Goal: Task Accomplishment & Management: Manage account settings

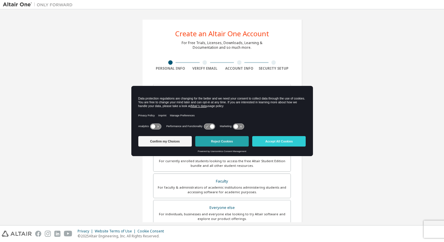
click at [235, 139] on button "Reject Cookies" at bounding box center [221, 141] width 53 height 10
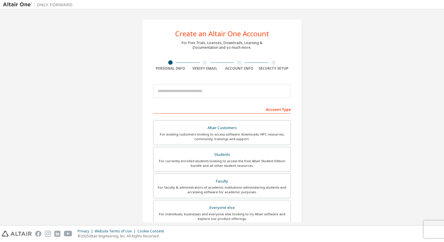
click at [247, 64] on div at bounding box center [239, 62] width 35 height 4
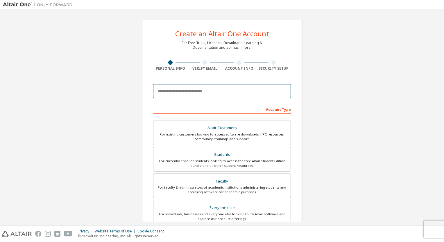
click at [235, 89] on input "email" at bounding box center [222, 91] width 138 height 14
type input "**********"
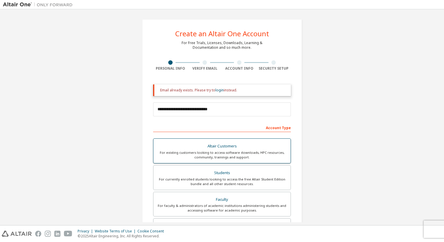
click at [259, 148] on div "Altair Customers" at bounding box center [222, 146] width 130 height 8
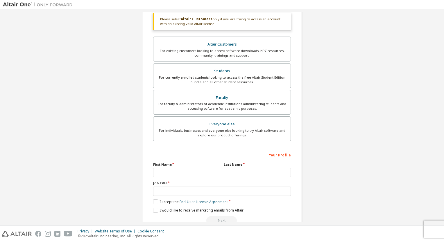
scroll to position [130, 0]
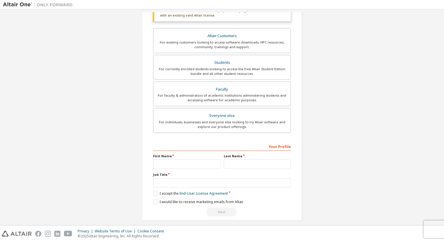
drag, startPoint x: 430, startPoint y: 189, endPoint x: 429, endPoint y: 192, distance: 3.3
click at [429, 192] on div "**********" at bounding box center [222, 54] width 438 height 345
click at [204, 165] on input "text" at bounding box center [186, 164] width 67 height 10
type input "***"
type input "**********"
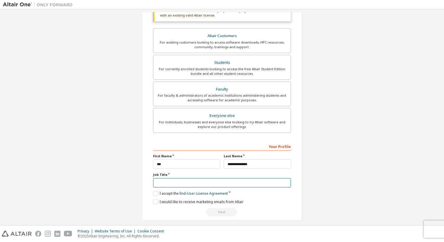
click at [200, 181] on input "text" at bounding box center [222, 183] width 138 height 10
type input "**********"
click at [154, 192] on label "I accept the End-User License Agreement" at bounding box center [190, 193] width 75 height 5
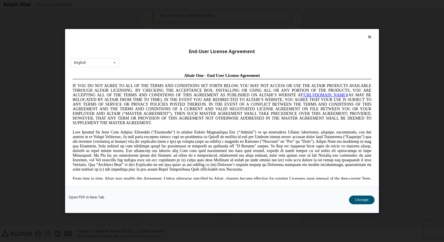
scroll to position [0, 0]
click at [355, 198] on button "I Accept" at bounding box center [362, 200] width 26 height 9
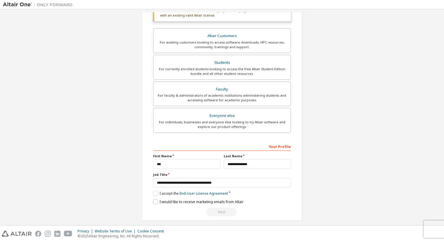
click at [157, 201] on label "I would like to receive marketing emails from Altair" at bounding box center [198, 201] width 90 height 5
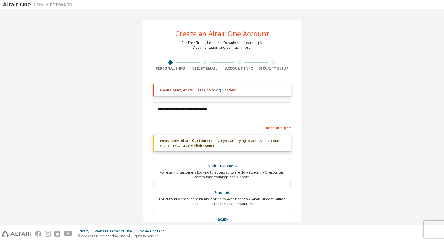
click at [218, 89] on link "login" at bounding box center [219, 90] width 8 height 5
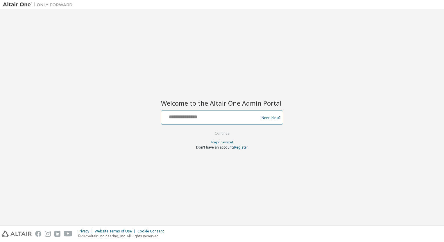
click at [214, 113] on input "text" at bounding box center [210, 116] width 95 height 8
type input "**********"
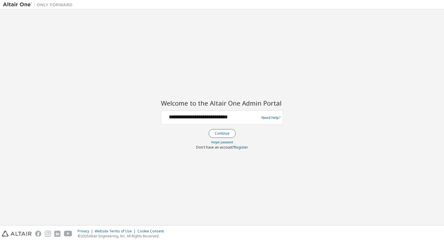
click at [222, 135] on button "Continue" at bounding box center [221, 133] width 27 height 9
click at [221, 135] on button "Continue" at bounding box center [221, 133] width 27 height 9
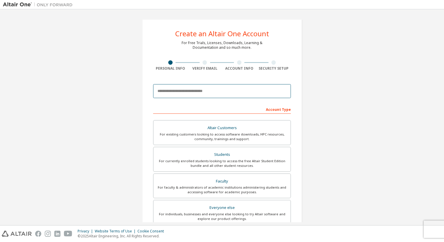
click at [233, 93] on input "email" at bounding box center [222, 91] width 138 height 14
type input "**********"
type input "***"
type input "**********"
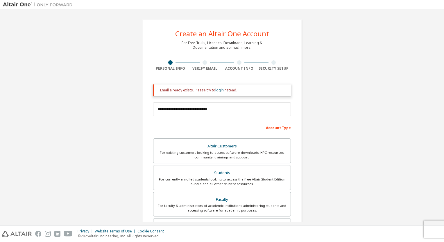
click at [217, 90] on link "login" at bounding box center [219, 90] width 8 height 5
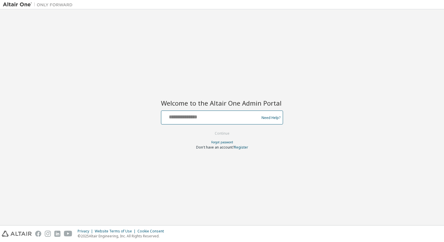
click at [201, 117] on input "text" at bounding box center [210, 116] width 95 height 8
type input "**********"
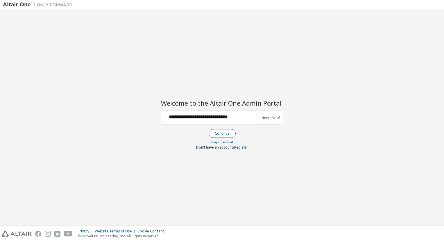
click at [217, 134] on button "Continue" at bounding box center [221, 133] width 27 height 9
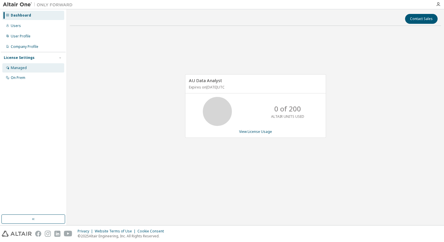
click at [32, 67] on div "Managed" at bounding box center [33, 67] width 62 height 9
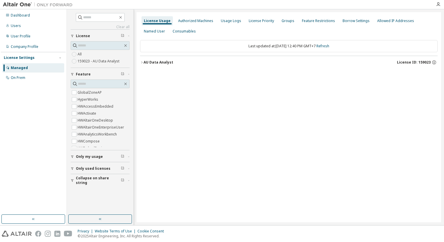
click at [159, 62] on div "AU Data Analyst" at bounding box center [158, 62] width 30 height 5
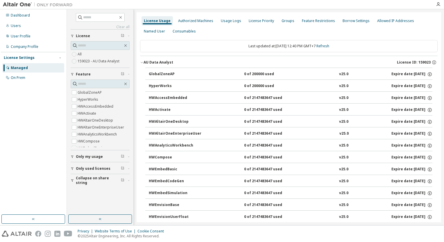
click at [159, 62] on div "AU Data Analyst" at bounding box center [158, 62] width 30 height 5
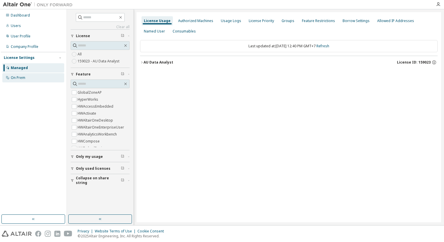
click at [38, 78] on div "On Prem" at bounding box center [33, 77] width 62 height 9
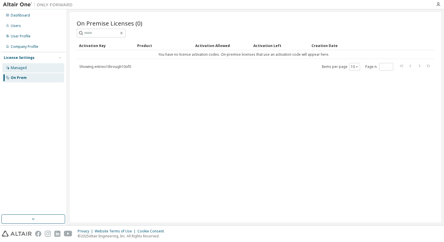
click at [39, 67] on div "Managed" at bounding box center [33, 67] width 62 height 9
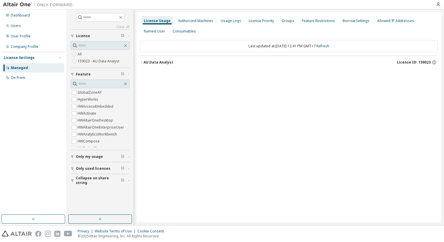
click at [111, 60] on label "159023 - AU Data Analyst" at bounding box center [99, 61] width 43 height 7
click at [168, 62] on div "AU Data Analyst" at bounding box center [158, 62] width 30 height 5
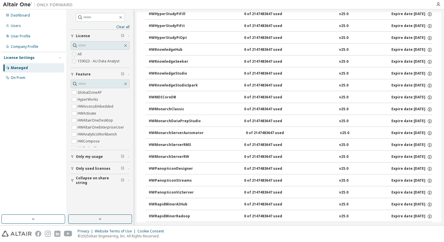
scroll to position [287, 0]
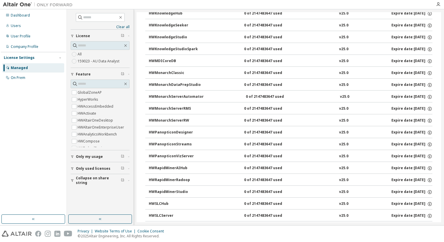
click at [183, 190] on div "HWRapidMinerStudio" at bounding box center [175, 192] width 52 height 5
click at [183, 187] on button "HWRapidMinerStudio 0 of 2147483647 used v25.0 Expire date: [DATE]" at bounding box center [290, 192] width 283 height 13
click at [394, 190] on div "Expire date: [DATE]" at bounding box center [411, 192] width 41 height 5
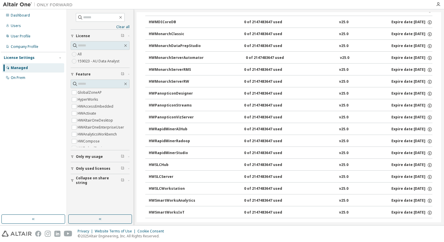
scroll to position [344, 0]
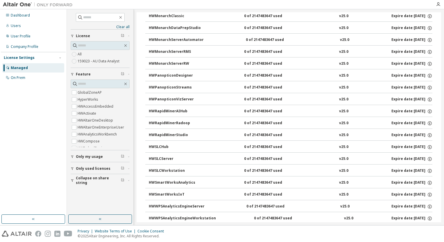
click at [112, 60] on label "159023 - AU Data Analyst" at bounding box center [99, 61] width 43 height 7
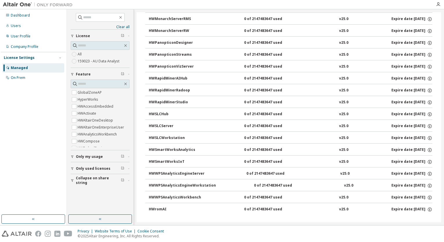
click at [257, 100] on div "0 of 2147483647 used" at bounding box center [270, 102] width 52 height 5
click at [186, 100] on div "HWRapidMinerStudio" at bounding box center [175, 102] width 52 height 5
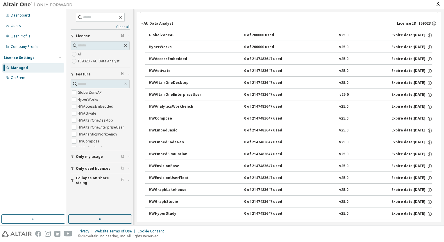
scroll to position [0, 0]
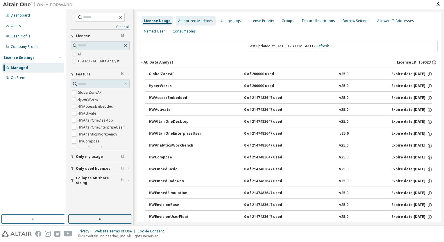
click at [204, 22] on div "Authorized Machines" at bounding box center [195, 21] width 35 height 5
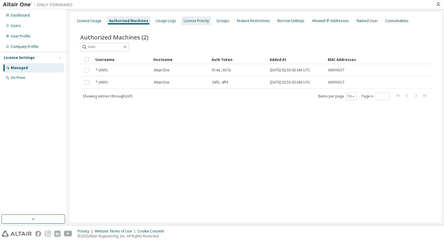
click at [194, 21] on div "License Priority" at bounding box center [195, 21] width 25 height 5
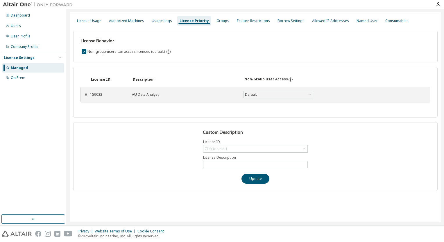
click at [89, 95] on div "⠿ 159023 AU Data Analyst Default Save" at bounding box center [255, 95] width 350 height 16
click at [80, 93] on div "License ID Description Non-Group User Access ⠿ 159023 AU Data Analyst Default S…" at bounding box center [255, 92] width 364 height 51
click at [86, 93] on div "⠿" at bounding box center [85, 94] width 3 height 5
click at [224, 24] on div "Groups" at bounding box center [222, 20] width 17 height 9
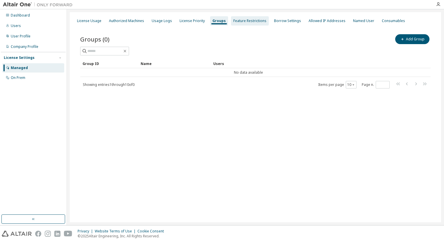
click at [244, 21] on div "Feature Restrictions" at bounding box center [249, 21] width 33 height 5
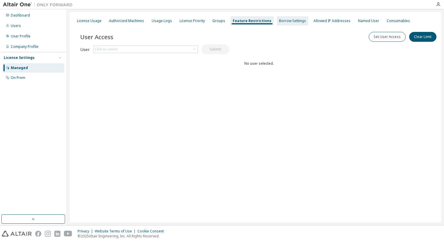
click at [279, 23] on div "Borrow Settings" at bounding box center [292, 21] width 27 height 5
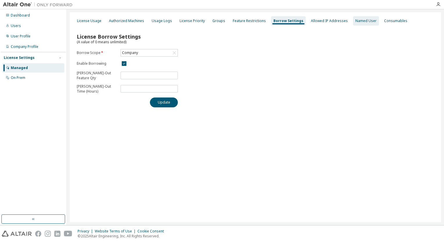
click at [358, 21] on div "Named User" at bounding box center [365, 21] width 21 height 5
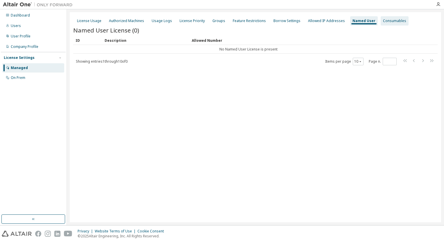
click at [383, 21] on div "Consumables" at bounding box center [394, 21] width 23 height 5
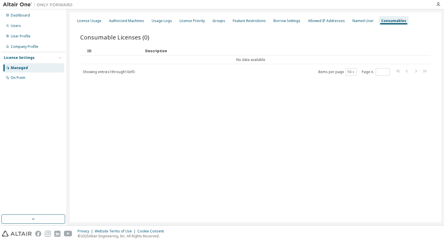
click at [24, 69] on div "Managed" at bounding box center [19, 68] width 17 height 5
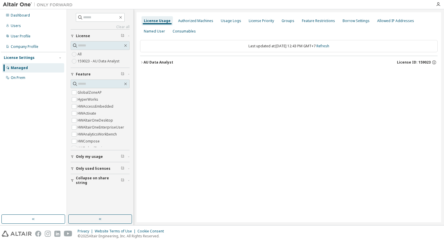
click at [95, 167] on span "Only used licenses" at bounding box center [93, 168] width 35 height 5
click at [99, 61] on label "159023 - AU Data Analyst" at bounding box center [99, 61] width 43 height 7
click at [15, 25] on div "Users" at bounding box center [16, 26] width 10 height 5
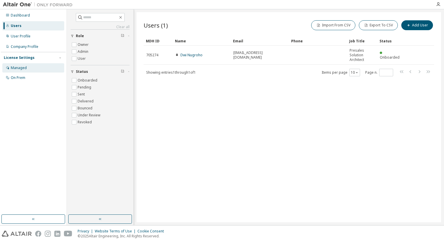
click at [27, 68] on div "Managed" at bounding box center [33, 67] width 62 height 9
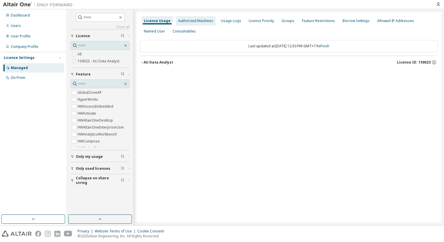
click at [196, 25] on div "Authorized Machines" at bounding box center [196, 20] width 40 height 9
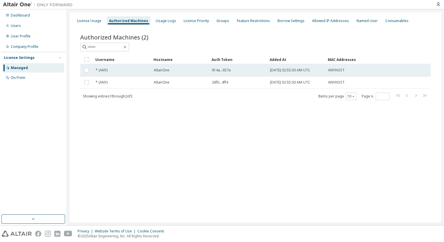
click at [227, 69] on span "914a...657a" at bounding box center [221, 70] width 19 height 5
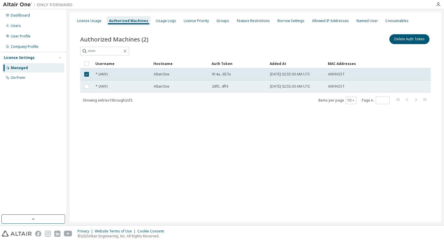
click at [231, 86] on div "26f0...4ff4" at bounding box center [238, 86] width 53 height 5
click at [231, 87] on div "26f0...4ff4" at bounding box center [238, 86] width 53 height 5
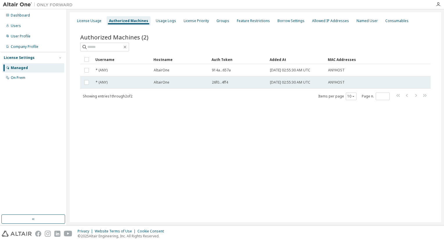
click at [168, 84] on span "AltairOne" at bounding box center [162, 82] width 16 height 5
click at [217, 82] on span "26f0...4ff4" at bounding box center [220, 82] width 16 height 5
click at [221, 82] on span "26f0...4ff4" at bounding box center [220, 82] width 16 height 5
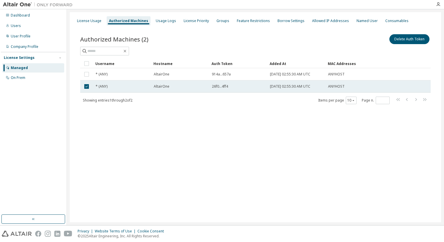
click at [228, 85] on div "26f0...4ff4" at bounding box center [238, 86] width 53 height 5
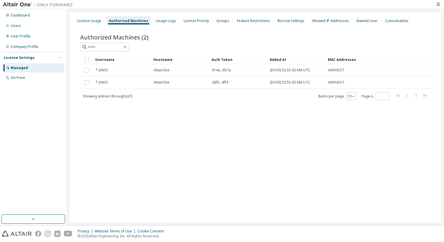
click at [228, 85] on td "26f0...4ff4" at bounding box center [238, 82] width 58 height 12
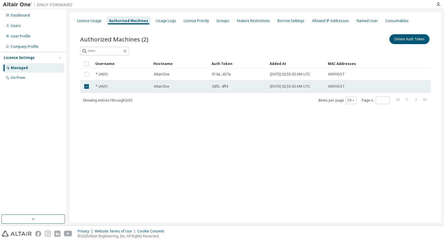
drag, startPoint x: 228, startPoint y: 85, endPoint x: 223, endPoint y: 84, distance: 5.2
click at [223, 84] on span "26f0...4ff4" at bounding box center [220, 86] width 16 height 5
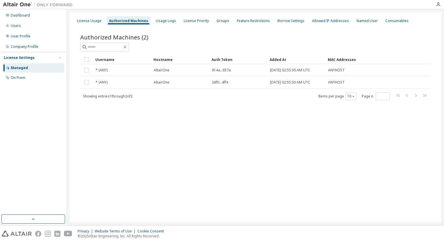
click at [223, 84] on td "26f0...4ff4" at bounding box center [238, 82] width 58 height 12
click at [190, 20] on div "License Priority" at bounding box center [195, 21] width 25 height 5
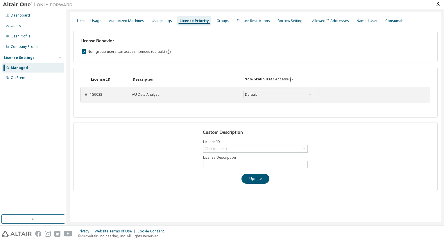
click at [85, 93] on div "⠿" at bounding box center [85, 94] width 3 height 5
click at [86, 96] on div "⠿" at bounding box center [85, 94] width 3 height 5
click at [216, 21] on div "Groups" at bounding box center [222, 21] width 13 height 5
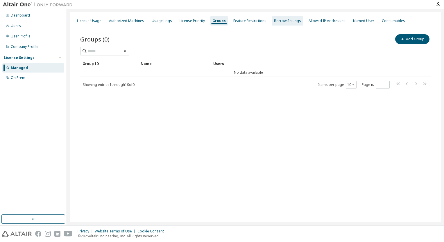
click at [287, 19] on div "Borrow Settings" at bounding box center [287, 21] width 27 height 5
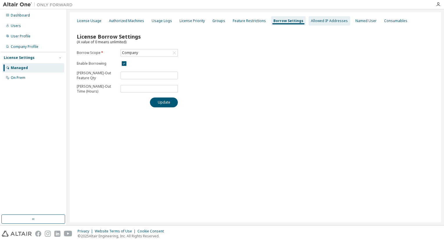
click at [323, 21] on div "Allowed IP Addresses" at bounding box center [329, 21] width 37 height 5
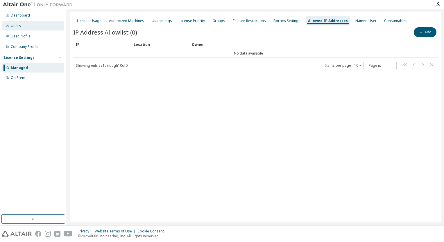
click at [37, 28] on div "Users" at bounding box center [33, 25] width 62 height 9
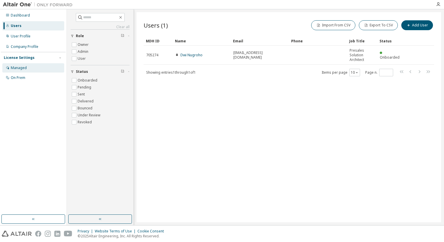
click at [30, 69] on div "Managed" at bounding box center [33, 67] width 62 height 9
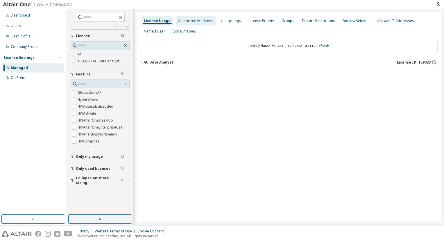
click at [203, 20] on div "Authorized Machines" at bounding box center [195, 21] width 35 height 5
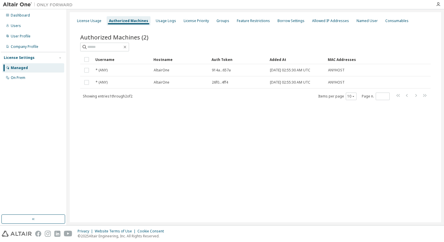
click at [21, 5] on img at bounding box center [39, 5] width 73 height 6
click at [23, 5] on img at bounding box center [39, 5] width 73 height 6
click at [28, 37] on div "User Profile" at bounding box center [21, 36] width 20 height 5
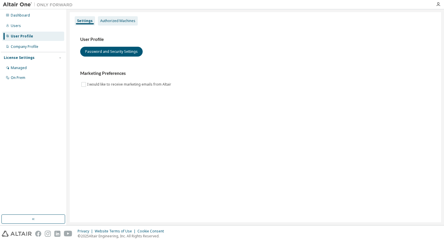
click at [127, 19] on div "Authorized Machines" at bounding box center [117, 21] width 35 height 5
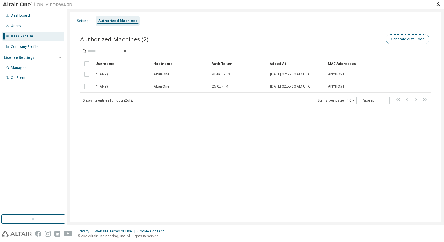
click at [417, 39] on button "Generate Auth Code" at bounding box center [408, 39] width 44 height 10
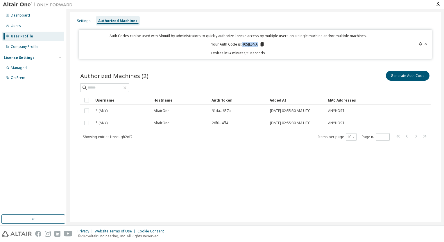
drag, startPoint x: 257, startPoint y: 43, endPoint x: 242, endPoint y: 44, distance: 15.1
click at [242, 44] on p "Your Auth Code is: H0SJESNA" at bounding box center [237, 44] width 53 height 5
copy p "H0SJESNA"
click at [20, 5] on img at bounding box center [39, 5] width 73 height 6
click at [17, 6] on img at bounding box center [39, 5] width 73 height 6
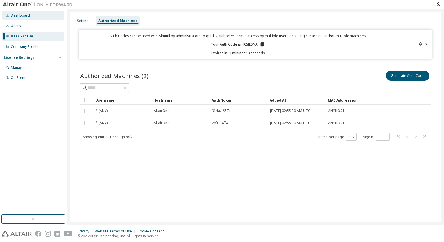
click at [23, 15] on div "Dashboard" at bounding box center [20, 15] width 19 height 5
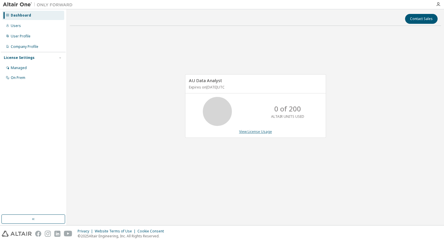
click at [260, 132] on link "View License Usage" at bounding box center [255, 131] width 33 height 5
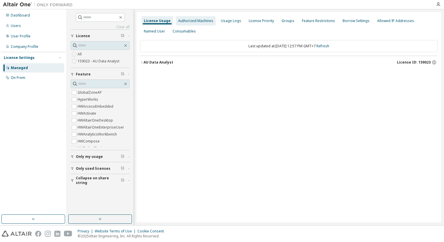
click at [204, 22] on div "Authorized Machines" at bounding box center [195, 21] width 35 height 5
